Goal: Information Seeking & Learning: Stay updated

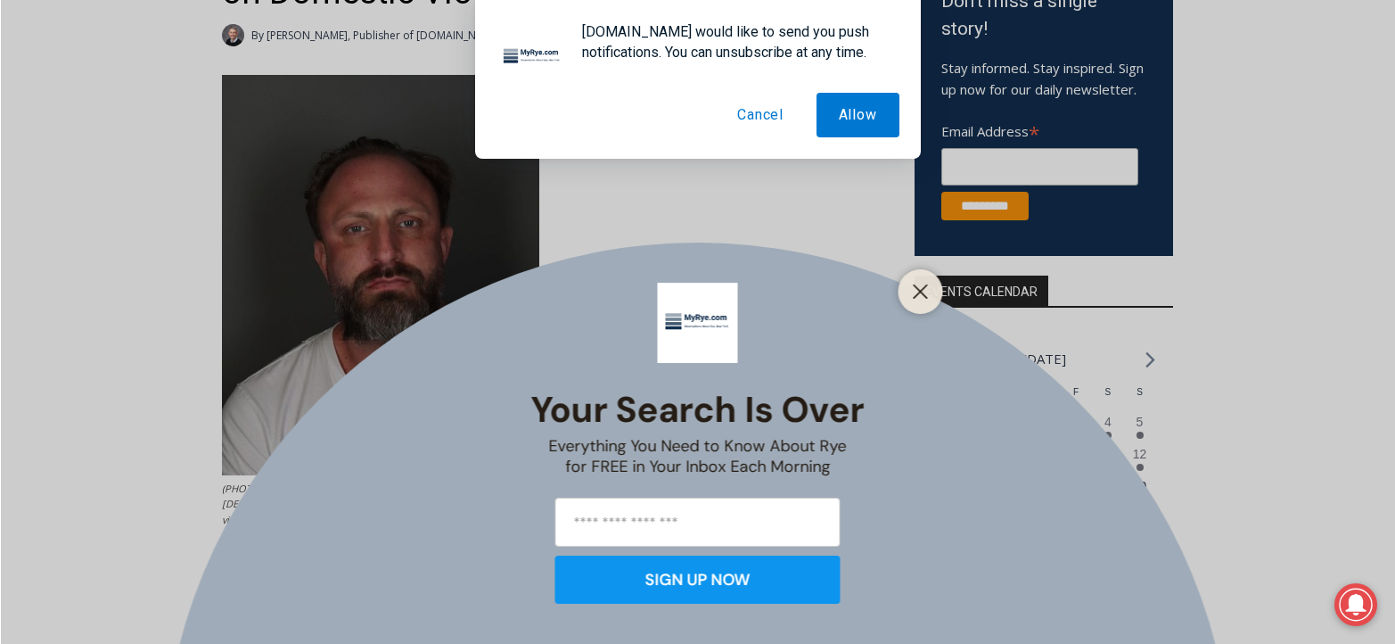
scroll to position [392, 0]
click at [917, 292] on icon "Close" at bounding box center [921, 292] width 16 height 16
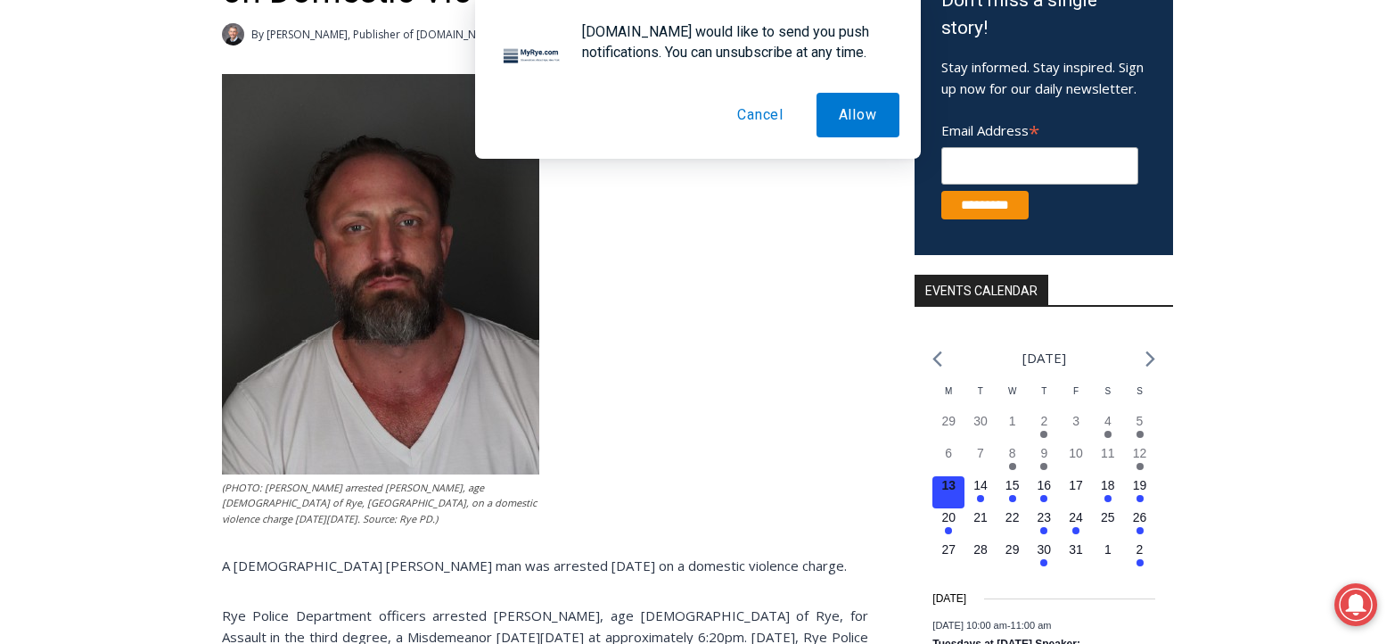
click at [744, 113] on button "Cancel" at bounding box center [760, 115] width 91 height 45
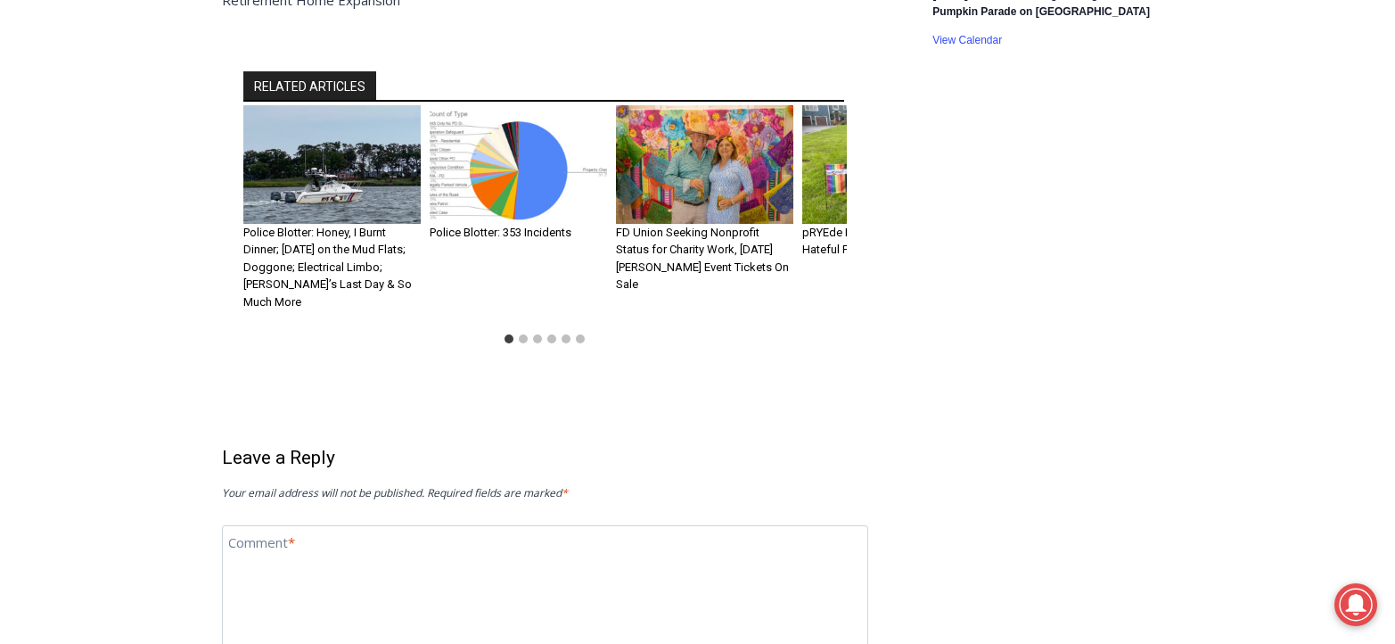
scroll to position [1945, 0]
